Goal: Transaction & Acquisition: Book appointment/travel/reservation

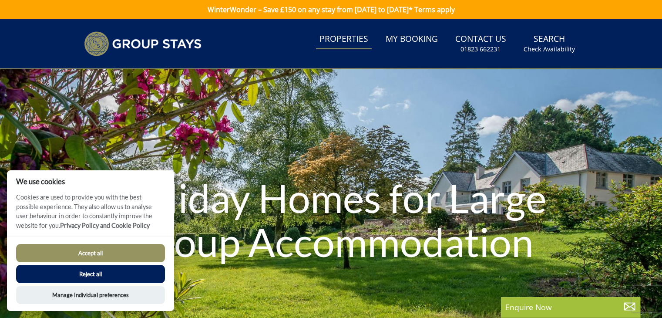
click at [356, 37] on link "Properties" at bounding box center [344, 40] width 56 height 20
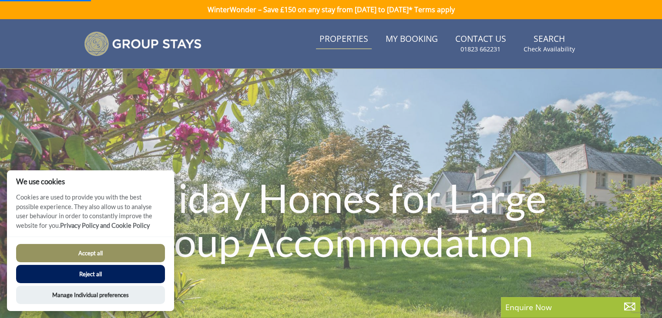
click at [124, 255] on button "Accept all" at bounding box center [90, 253] width 149 height 18
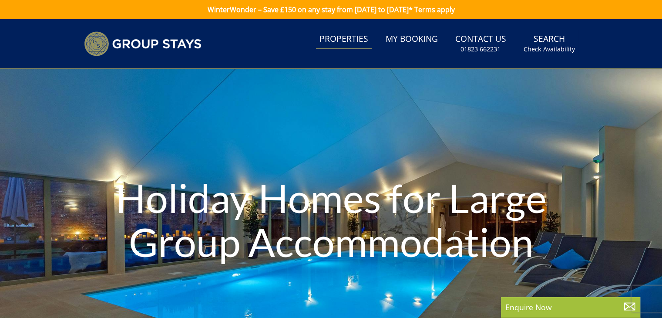
click at [345, 37] on link "Properties" at bounding box center [344, 40] width 56 height 20
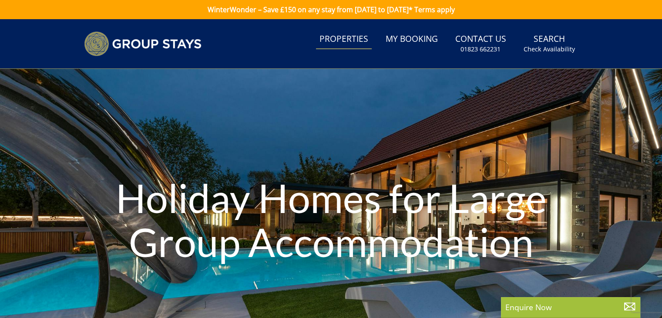
click at [345, 37] on link "Properties" at bounding box center [344, 40] width 56 height 20
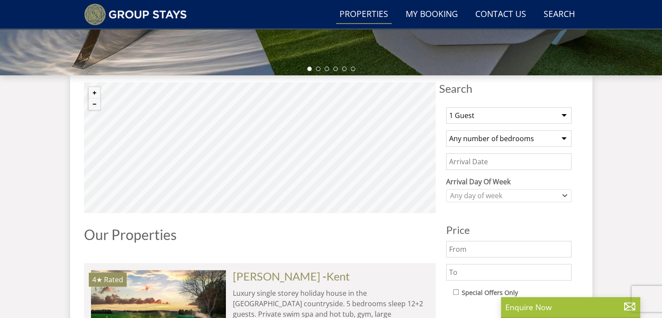
scroll to position [294, 0]
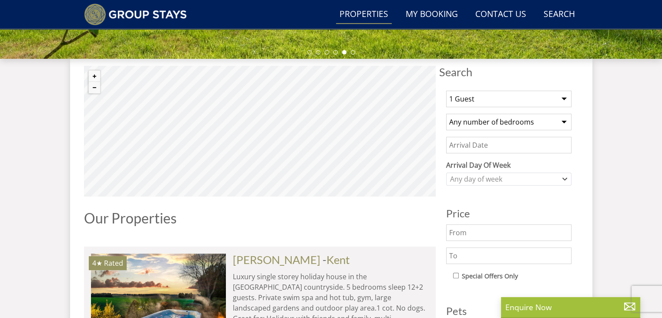
click at [533, 98] on select "1 Guest 2 Guests 3 Guests 4 Guests 5 Guests 6 Guests 7 Guests 8 Guests 9 Guests…" at bounding box center [508, 99] width 125 height 17
select select "6"
click at [446, 91] on select "1 Guest 2 Guests 3 Guests 4 Guests 5 Guests 6 Guests 7 Guests 8 Guests 9 Guests…" at bounding box center [508, 99] width 125 height 17
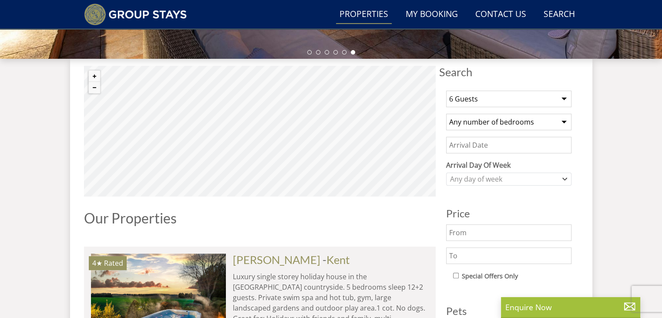
click at [562, 120] on select "Any number of bedrooms 3 Bedrooms 4 Bedrooms 5 Bedrooms 6 Bedrooms 7 Bedrooms 8…" at bounding box center [508, 122] width 125 height 17
select select "4"
click at [446, 114] on select "Any number of bedrooms 3 Bedrooms 4 Bedrooms 5 Bedrooms 6 Bedrooms 7 Bedrooms 8…" at bounding box center [508, 122] width 125 height 17
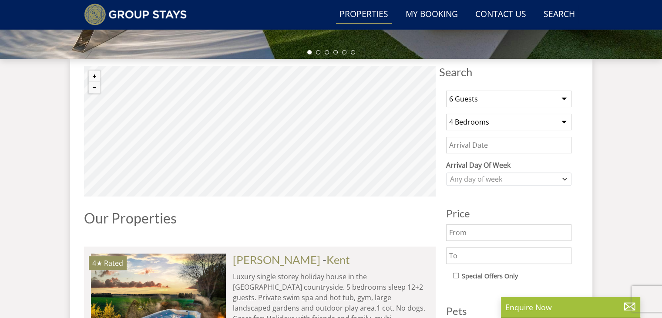
click at [564, 98] on select "1 Guest 2 Guests 3 Guests 4 Guests 5 Guests 6 Guests 7 Guests 8 Guests 9 Guests…" at bounding box center [508, 99] width 125 height 17
select select "5"
click at [446, 91] on select "1 Guest 2 Guests 3 Guests 4 Guests 5 Guests 6 Guests 7 Guests 8 Guests 9 Guests…" at bounding box center [508, 99] width 125 height 17
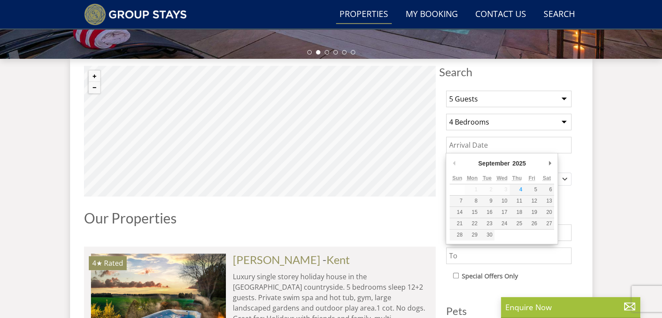
click at [492, 144] on input "Date" at bounding box center [508, 145] width 125 height 17
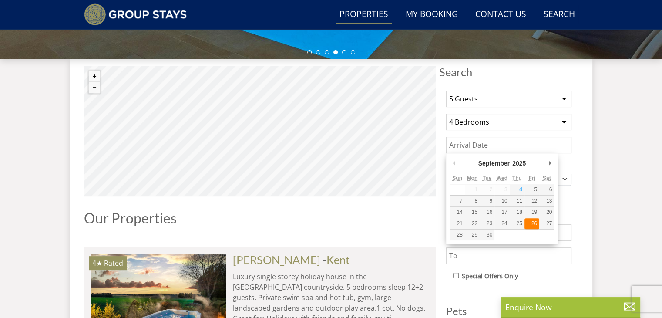
type input "[DATE]"
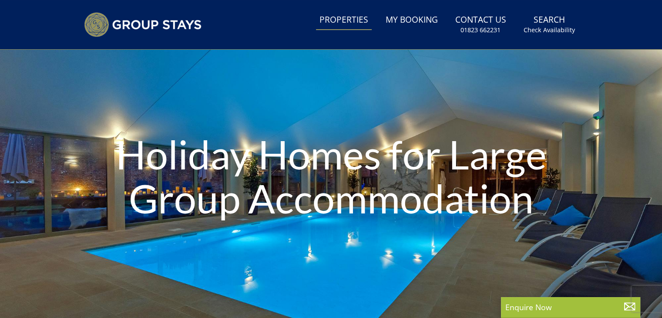
scroll to position [0, 0]
